Goal: Task Accomplishment & Management: Use online tool/utility

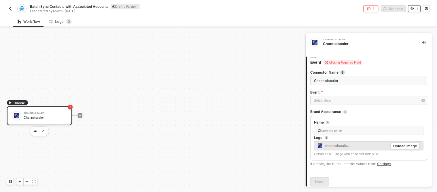
scroll to position [10, 0]
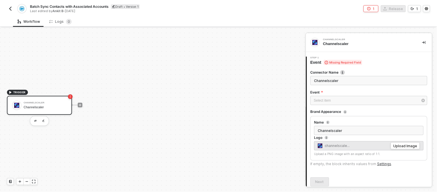
click at [371, 10] on icon "icon-error-page" at bounding box center [369, 8] width 3 height 3
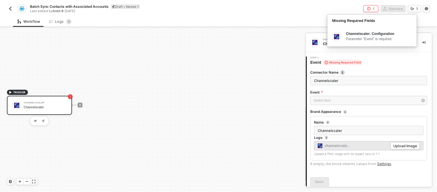
click at [313, 12] on div "1 Release 1 Missing Required Fields Channelscaler: Configuration Parameter "Eve…" at bounding box center [325, 8] width 212 height 7
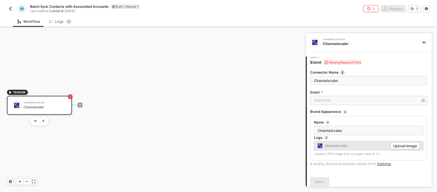
click at [230, 117] on div "TRIGGER Channelscaler Channelscaler" at bounding box center [151, 105] width 303 height 174
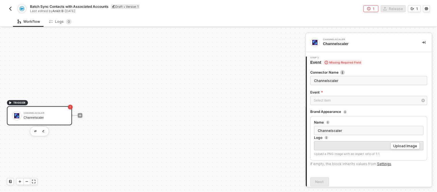
scroll to position [10, 0]
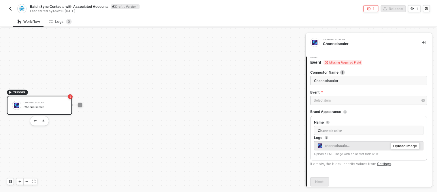
drag, startPoint x: 375, startPoint y: 12, endPoint x: 374, endPoint y: 5, distance: 7.3
click at [374, 5] on div "Batch Sync Contacts with Associated Accounts Draft • Version 1 Last edited by A…" at bounding box center [219, 8] width 424 height 16
click at [374, 5] on button "1" at bounding box center [371, 8] width 15 height 7
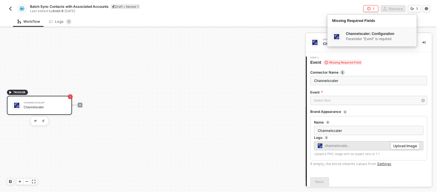
click at [367, 40] on li "Parameter "Event" is required." at bounding box center [379, 38] width 66 height 5
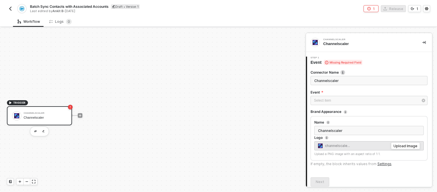
click at [105, 78] on div "TRIGGER Channelscaler Channelscaler" at bounding box center [151, 115] width 303 height 174
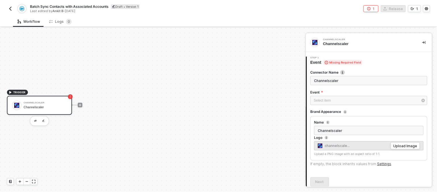
click at [115, 116] on div at bounding box center [80, 104] width 77 height 45
click at [78, 103] on icon "icon-play" at bounding box center [79, 104] width 3 height 3
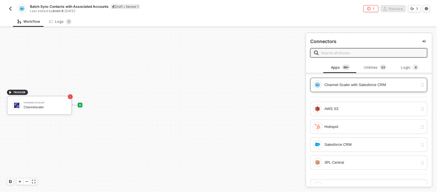
click at [336, 80] on div "Channel Scaler with Salesforce CRM" at bounding box center [365, 84] width 105 height 9
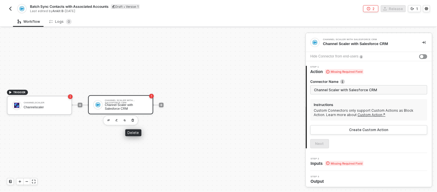
click at [125, 133] on div "Delete" at bounding box center [133, 132] width 16 height 7
click at [98, 146] on div "TRIGGER Channelscaler Channelscaler Channel Scaler with Salesforce CRM Channel …" at bounding box center [151, 105] width 303 height 174
click at [144, 102] on div "Channel Scaler with Salesforce CRM Channel Scaler with Salesforce CRM" at bounding box center [126, 104] width 43 height 11
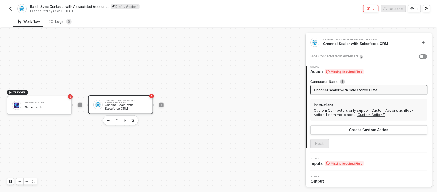
scroll to position [7, 0]
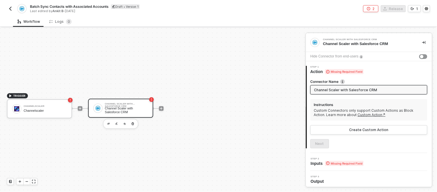
click at [183, 84] on div "TRIGGER Channelscaler Channelscaler Channel Scaler with Salesforce CRM Channel …" at bounding box center [151, 108] width 303 height 174
